Goal: Navigation & Orientation: Find specific page/section

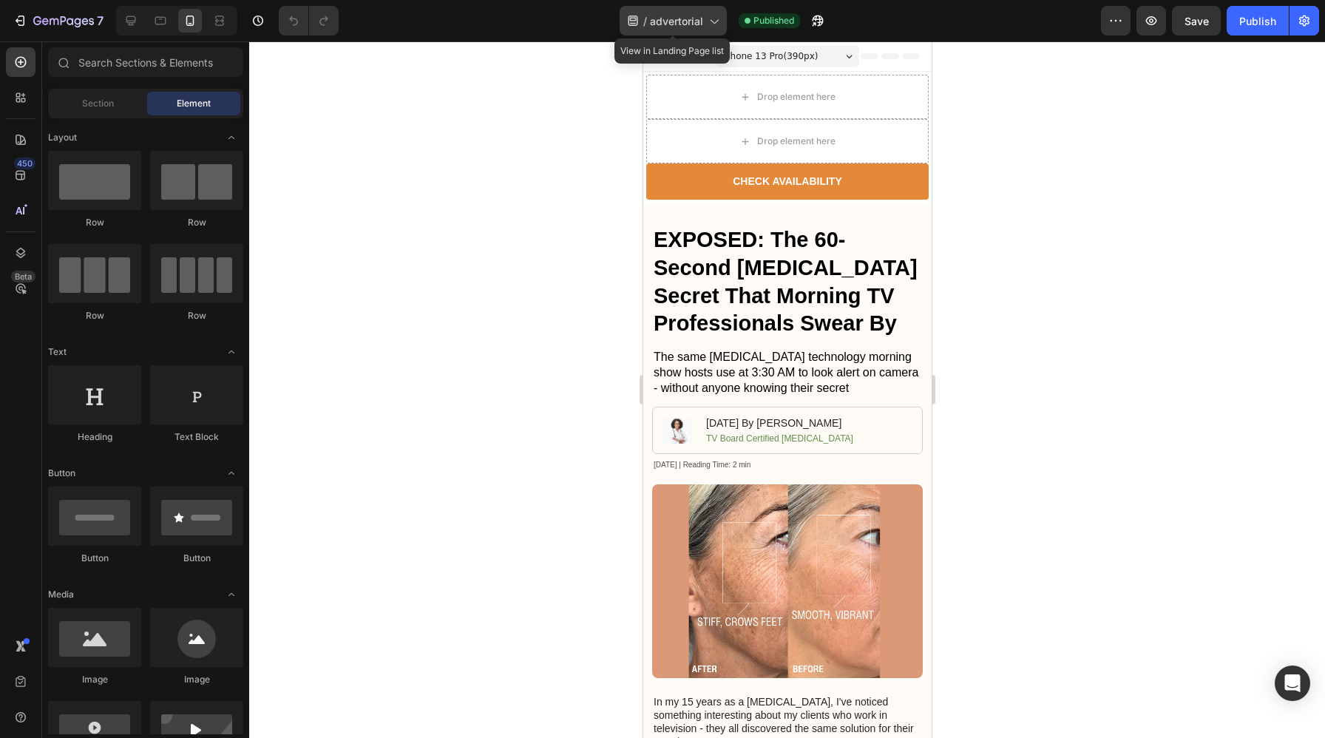
click at [716, 24] on icon at bounding box center [713, 20] width 15 height 15
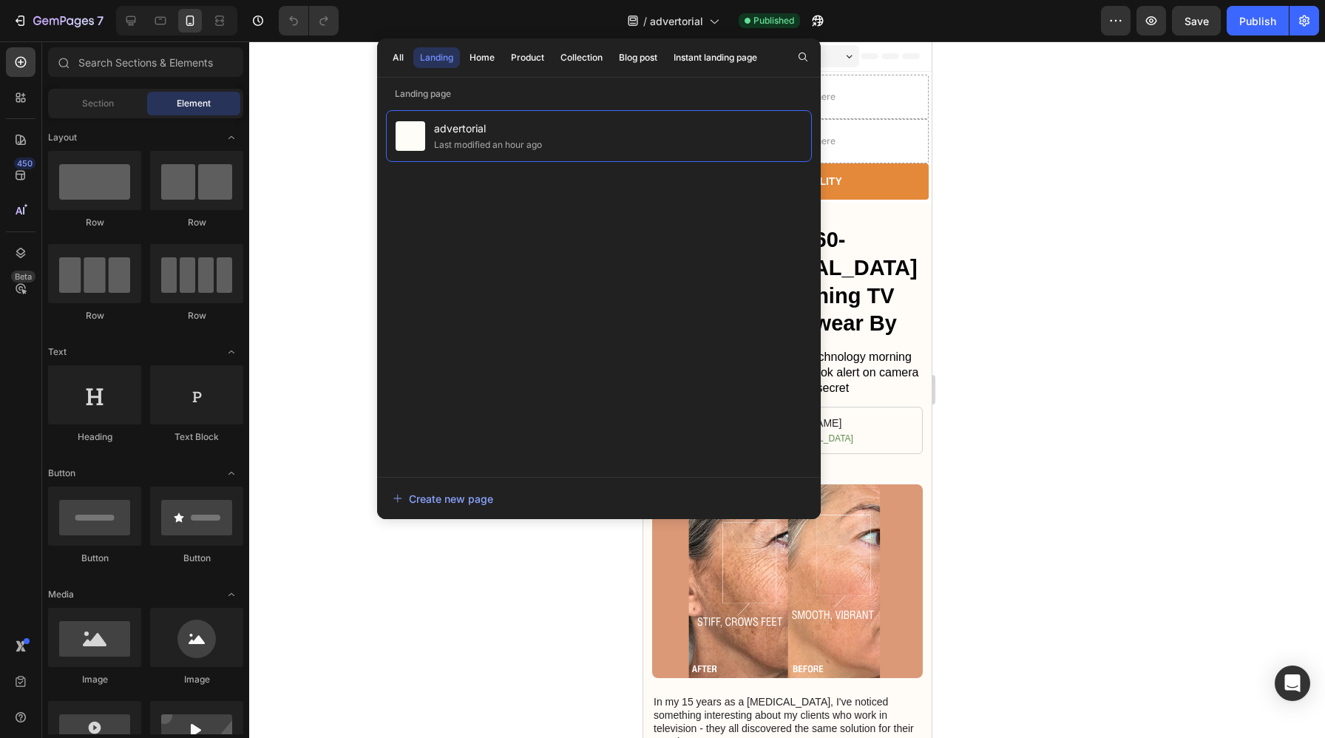
click at [318, 223] on div at bounding box center [787, 389] width 1076 height 696
